Goal: Information Seeking & Learning: Learn about a topic

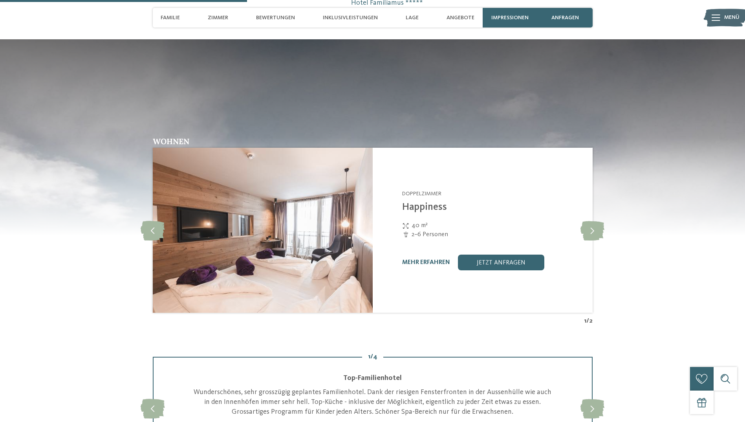
scroll to position [981, 0]
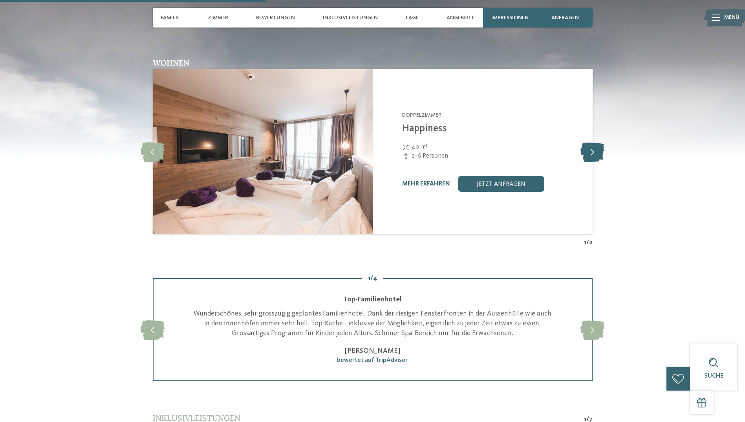
click at [599, 153] on icon at bounding box center [592, 152] width 24 height 20
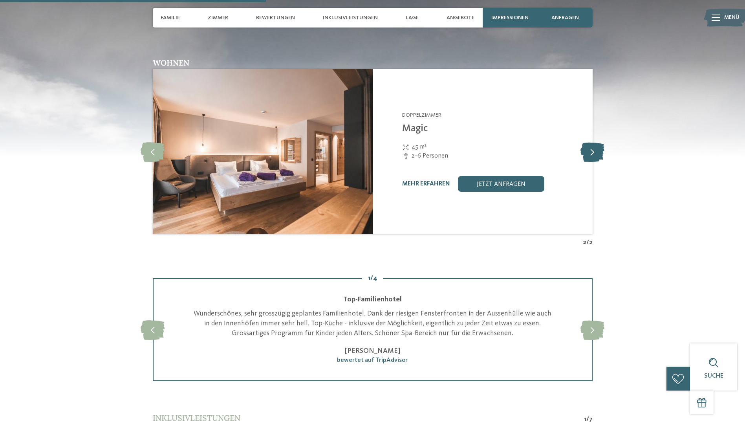
click at [599, 153] on icon at bounding box center [592, 152] width 24 height 20
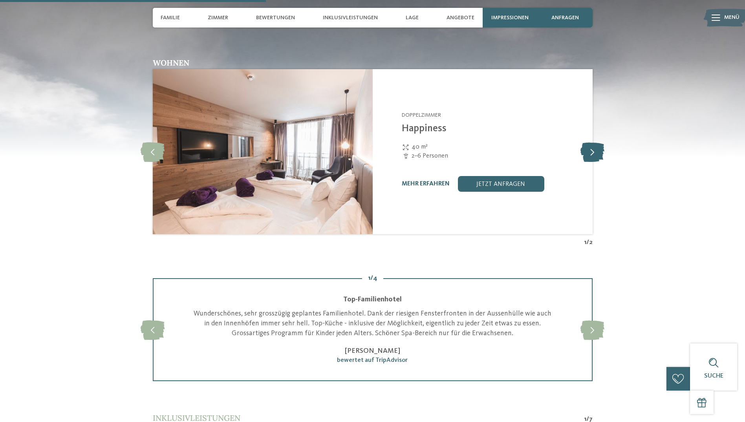
click at [599, 153] on icon at bounding box center [592, 152] width 24 height 20
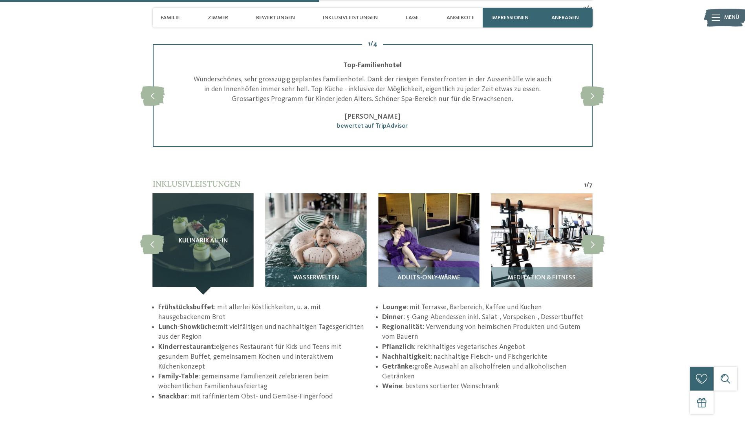
scroll to position [1256, 0]
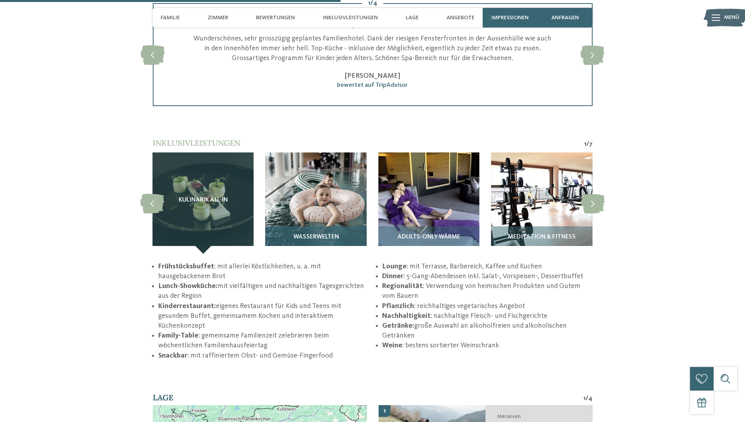
click at [329, 201] on img at bounding box center [315, 202] width 101 height 101
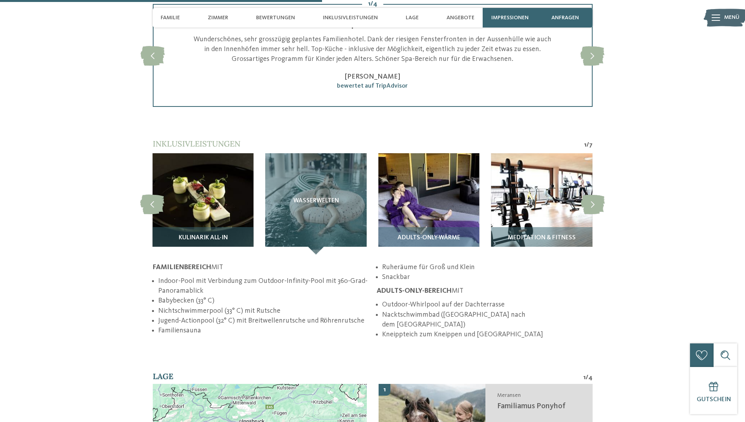
scroll to position [1177, 0]
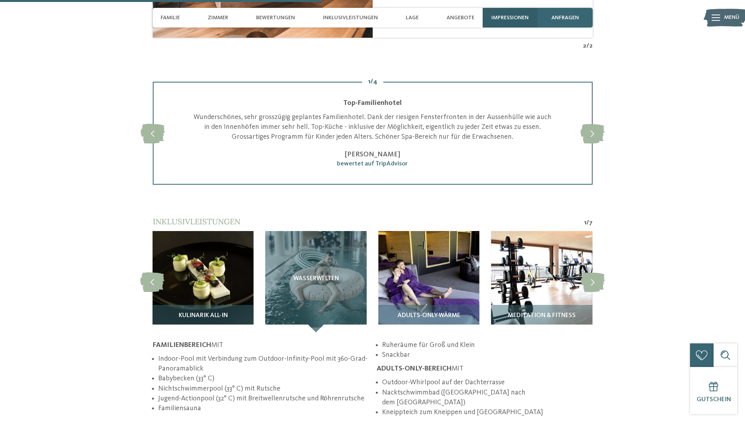
click at [505, 15] on span "Impressionen" at bounding box center [509, 18] width 37 height 7
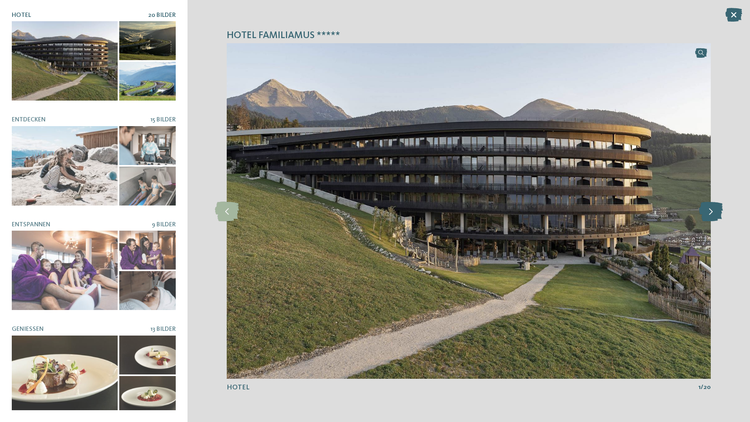
click at [709, 214] on icon at bounding box center [711, 211] width 24 height 20
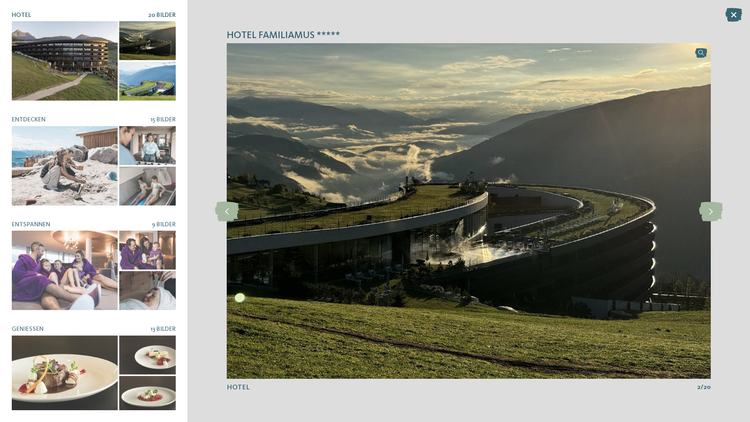
click at [724, 209] on div "Hotel Familiamus ***** slide 2 of 20 2" at bounding box center [469, 211] width 563 height 422
click at [715, 209] on icon at bounding box center [711, 211] width 24 height 20
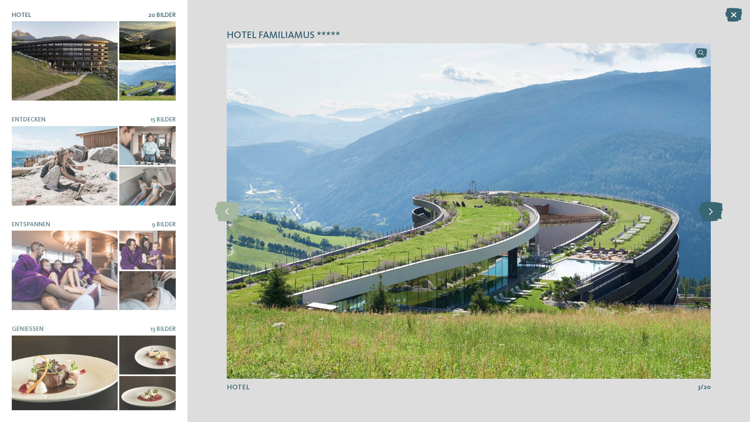
click at [722, 208] on icon at bounding box center [711, 211] width 24 height 20
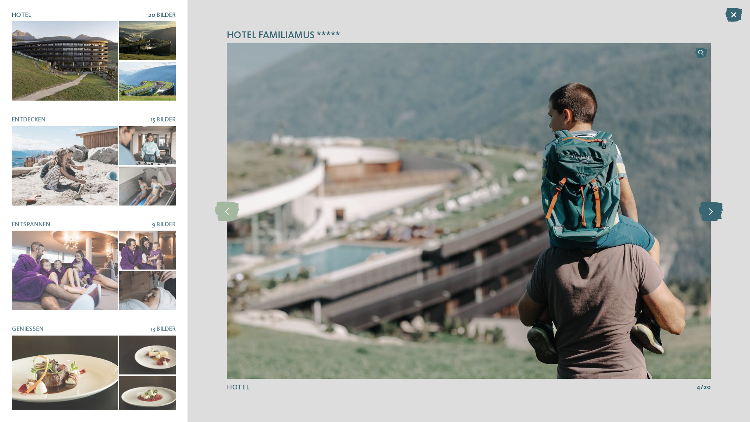
click at [722, 208] on icon at bounding box center [711, 211] width 24 height 20
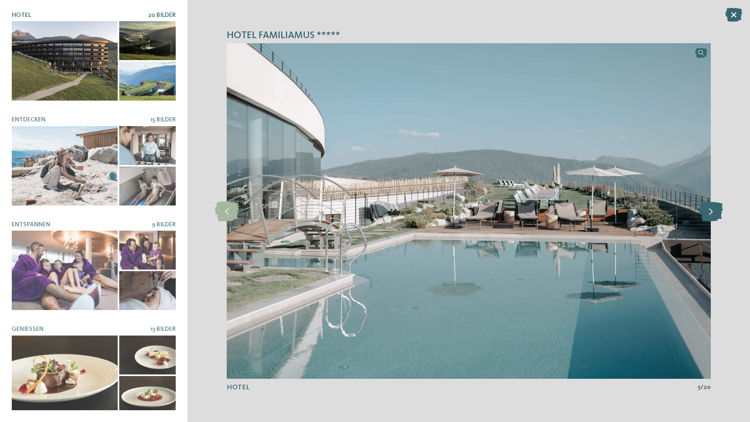
click at [723, 208] on icon at bounding box center [711, 211] width 24 height 20
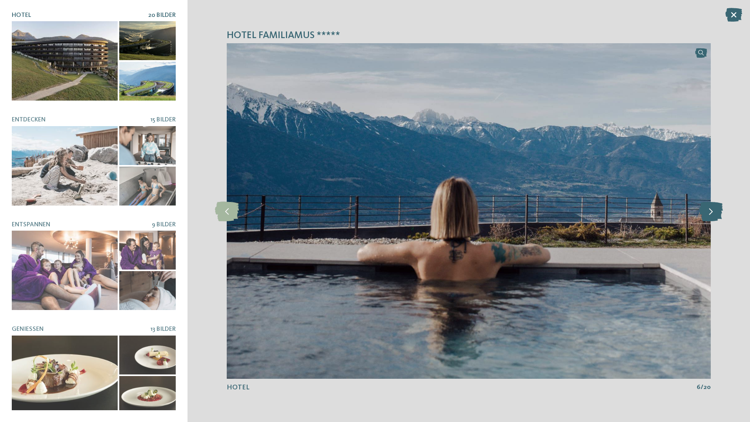
click at [707, 206] on icon at bounding box center [711, 211] width 24 height 20
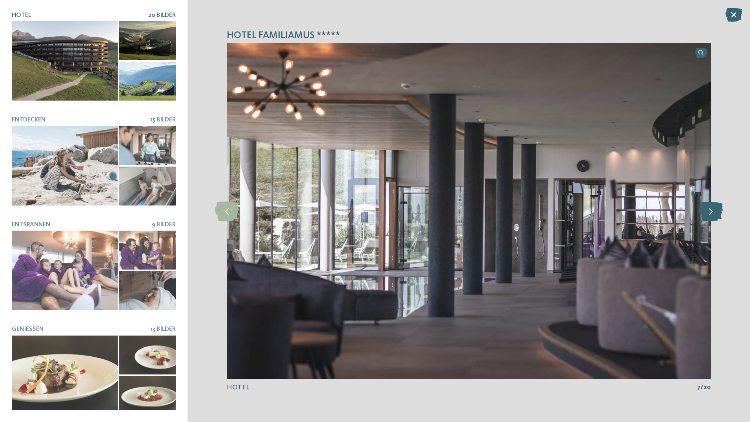
click at [707, 206] on icon at bounding box center [711, 211] width 24 height 20
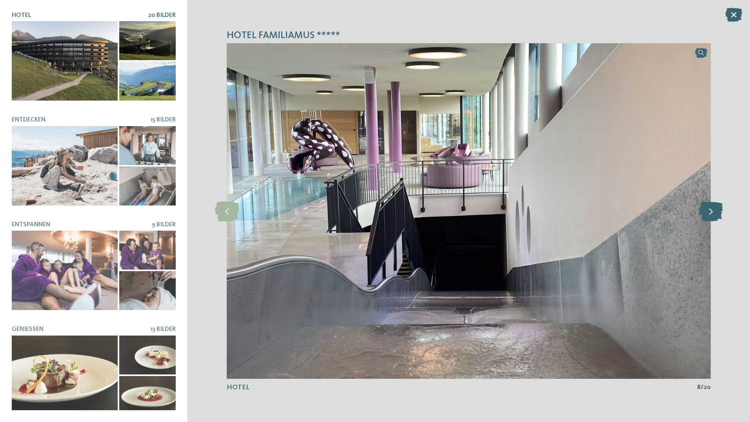
click at [707, 206] on icon at bounding box center [711, 211] width 24 height 20
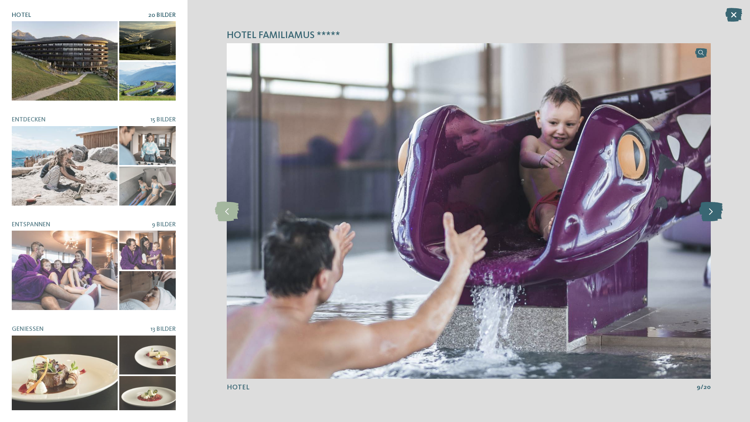
click at [707, 206] on icon at bounding box center [711, 211] width 24 height 20
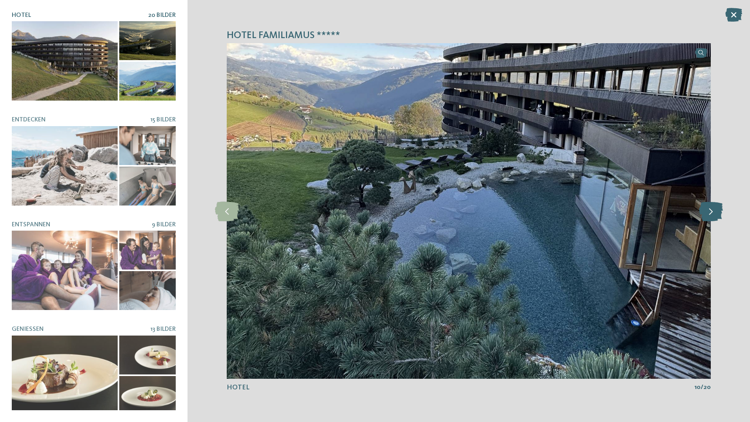
click at [708, 206] on icon at bounding box center [711, 211] width 24 height 20
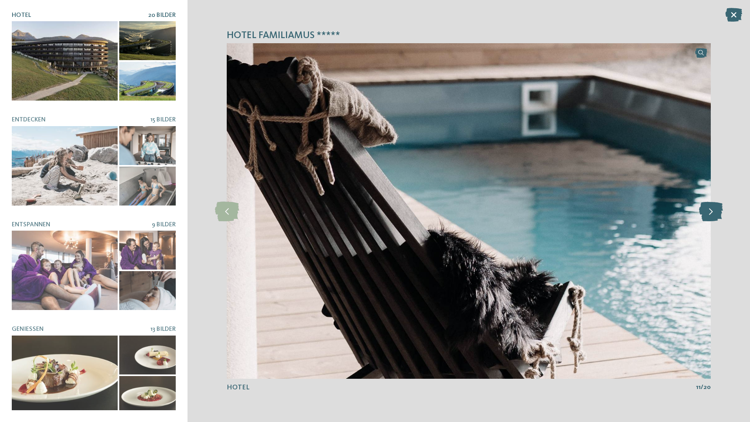
click at [709, 206] on icon at bounding box center [711, 211] width 24 height 20
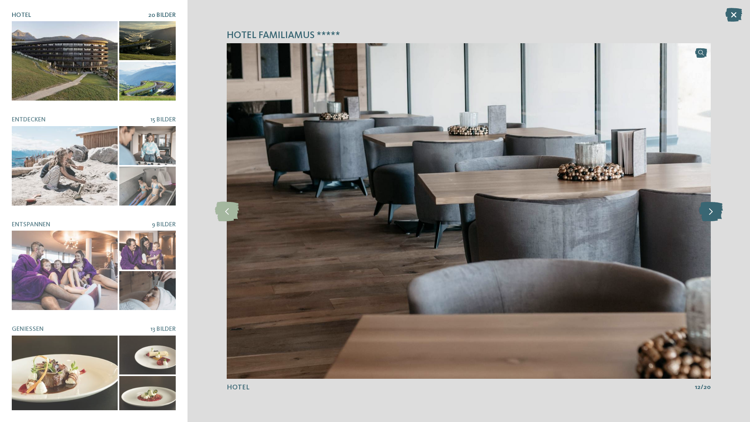
click at [714, 206] on icon at bounding box center [711, 211] width 24 height 20
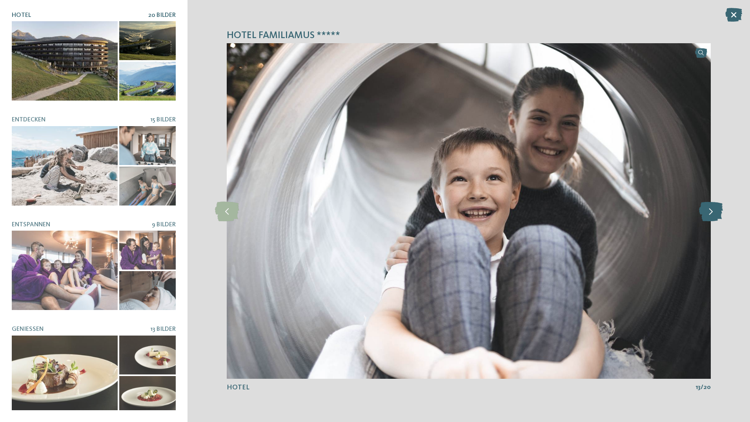
click at [716, 205] on icon at bounding box center [711, 211] width 24 height 20
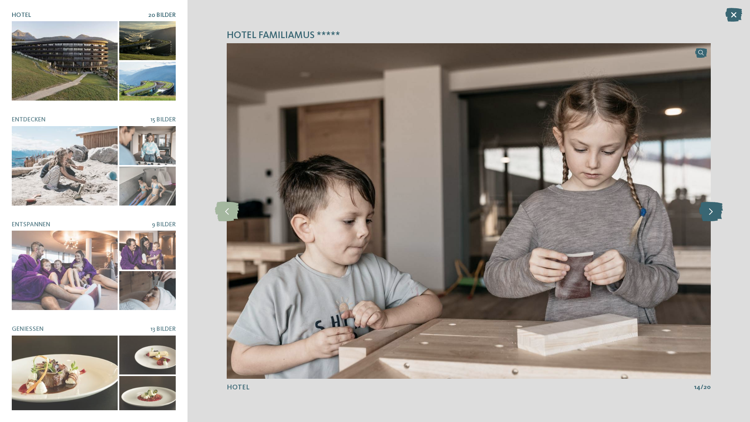
click at [717, 204] on icon at bounding box center [711, 211] width 24 height 20
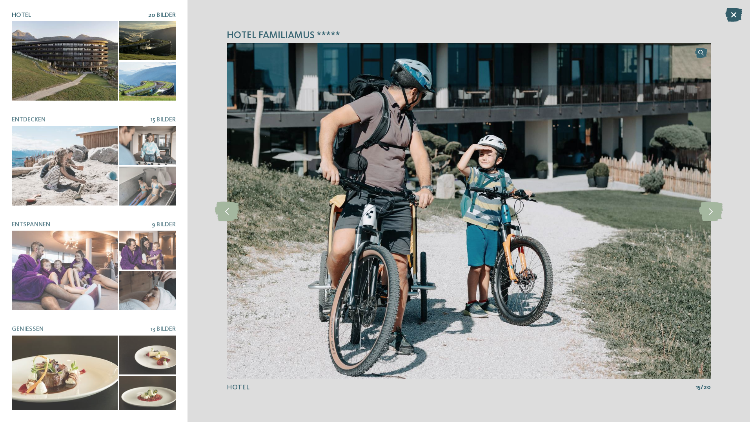
click at [732, 9] on icon at bounding box center [734, 15] width 17 height 14
